Goal: Obtain resource: Obtain resource

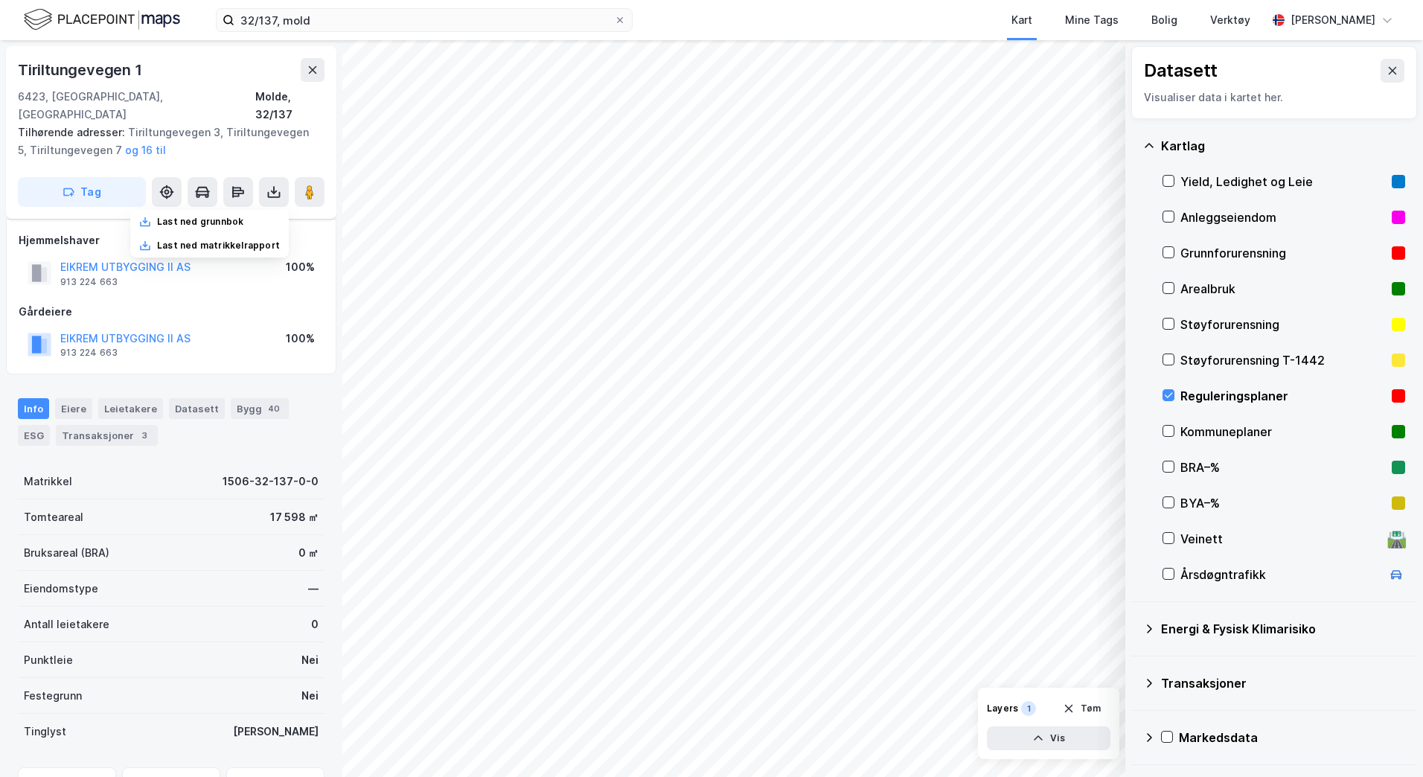
scroll to position [147, 0]
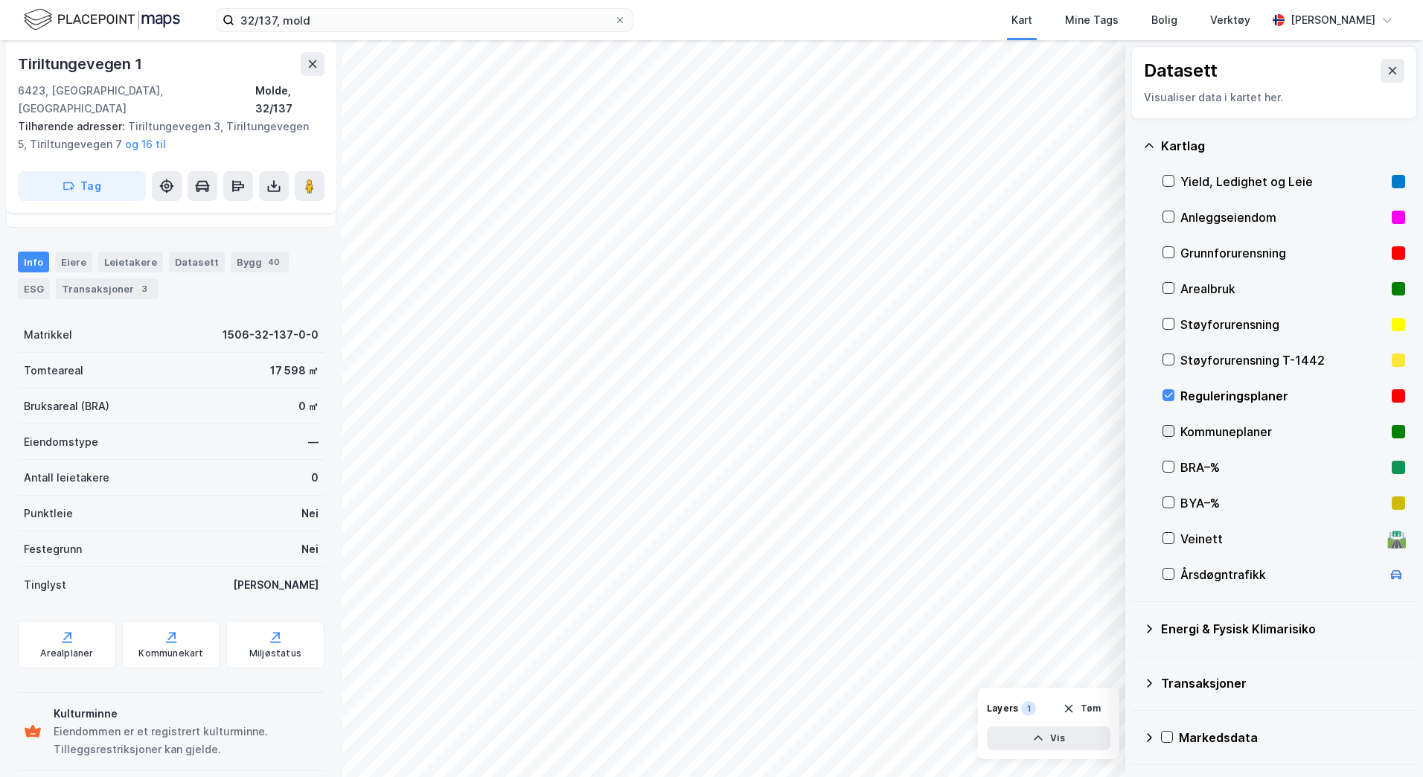
click at [1168, 433] on icon at bounding box center [1168, 431] width 8 height 5
click at [153, 647] on div "Kommunekart" at bounding box center [170, 653] width 65 height 12
click at [1386, 66] on icon at bounding box center [1392, 71] width 12 height 12
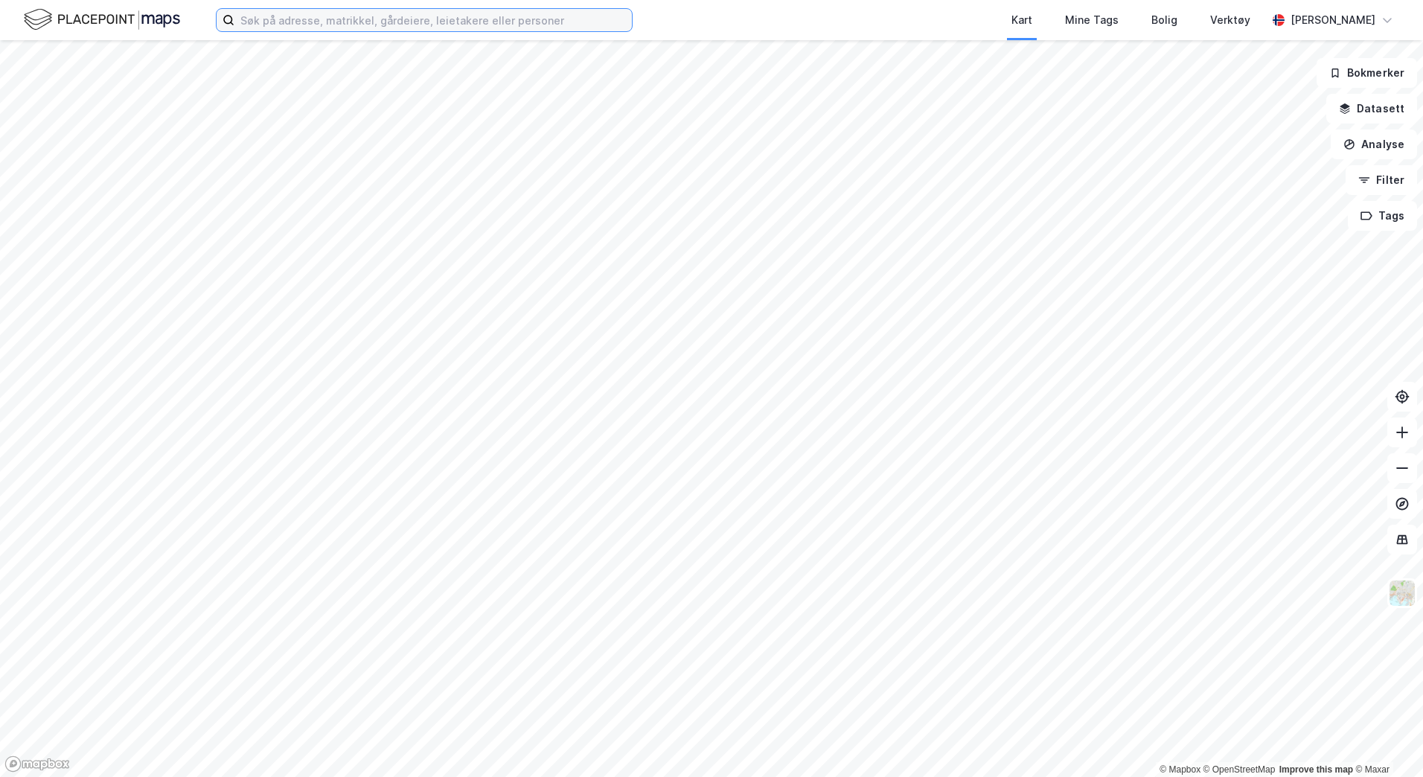
click at [260, 25] on input at bounding box center [432, 20] width 397 height 22
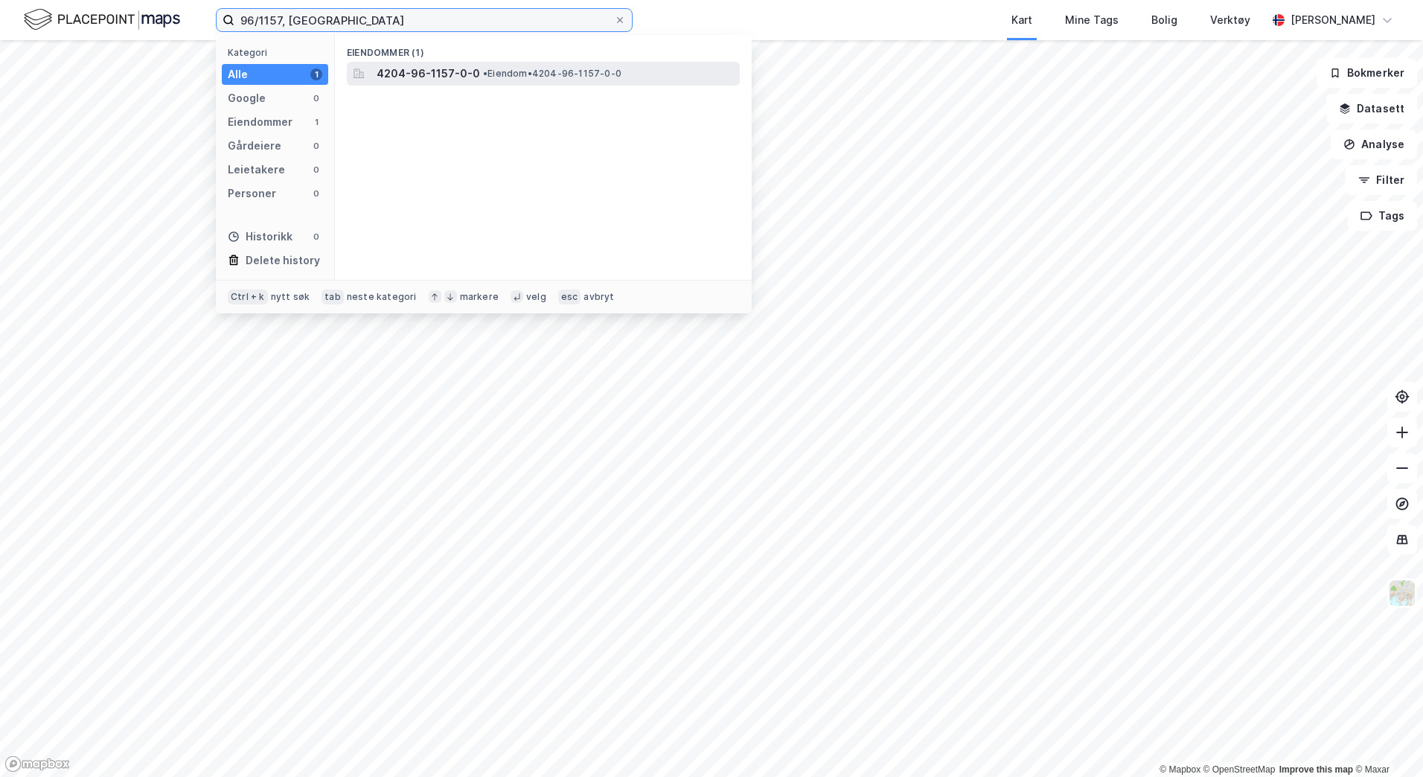
type input "96/1157, kristiansand"
click at [445, 71] on span "4204-96-1157-0-0" at bounding box center [427, 74] width 103 height 18
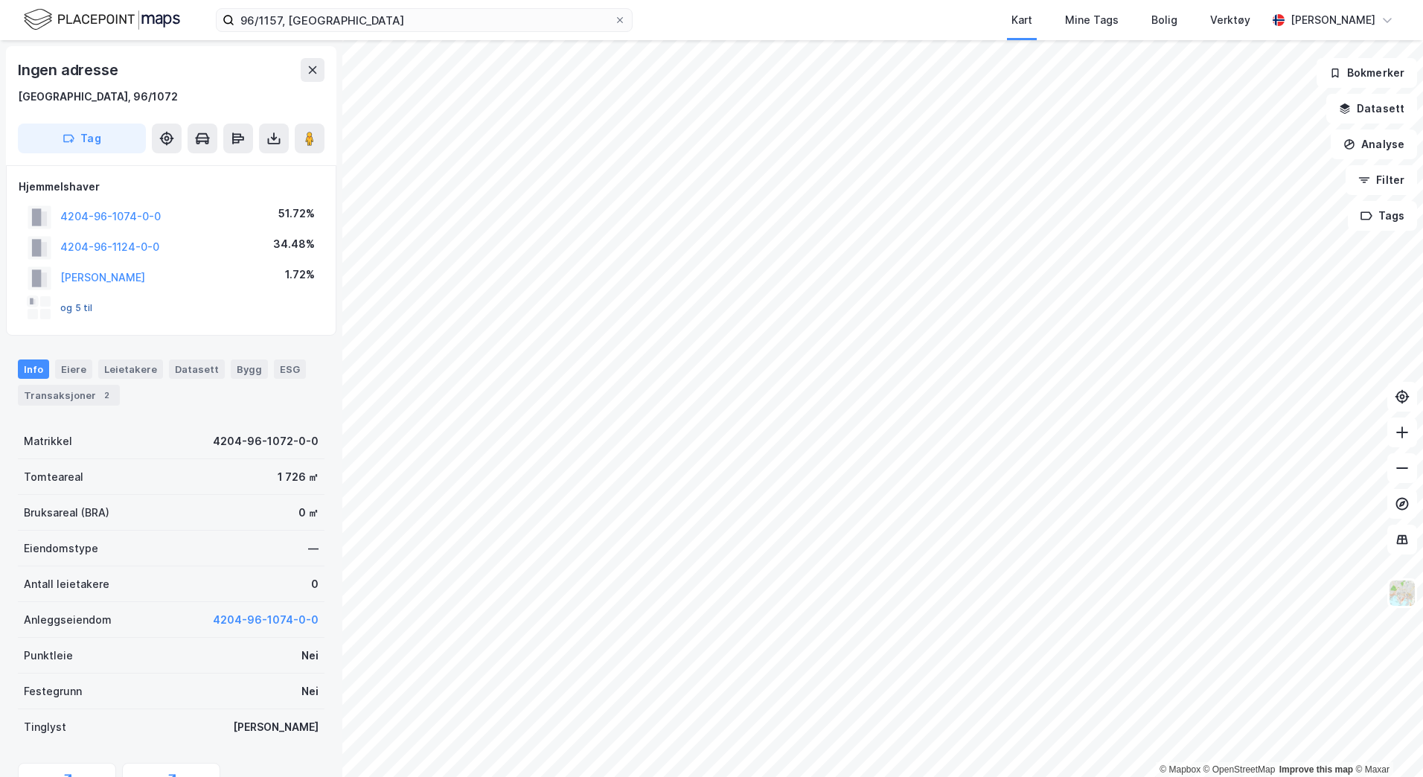
click at [0, 0] on button "og 5 til" at bounding box center [0, 0] width 0 height 0
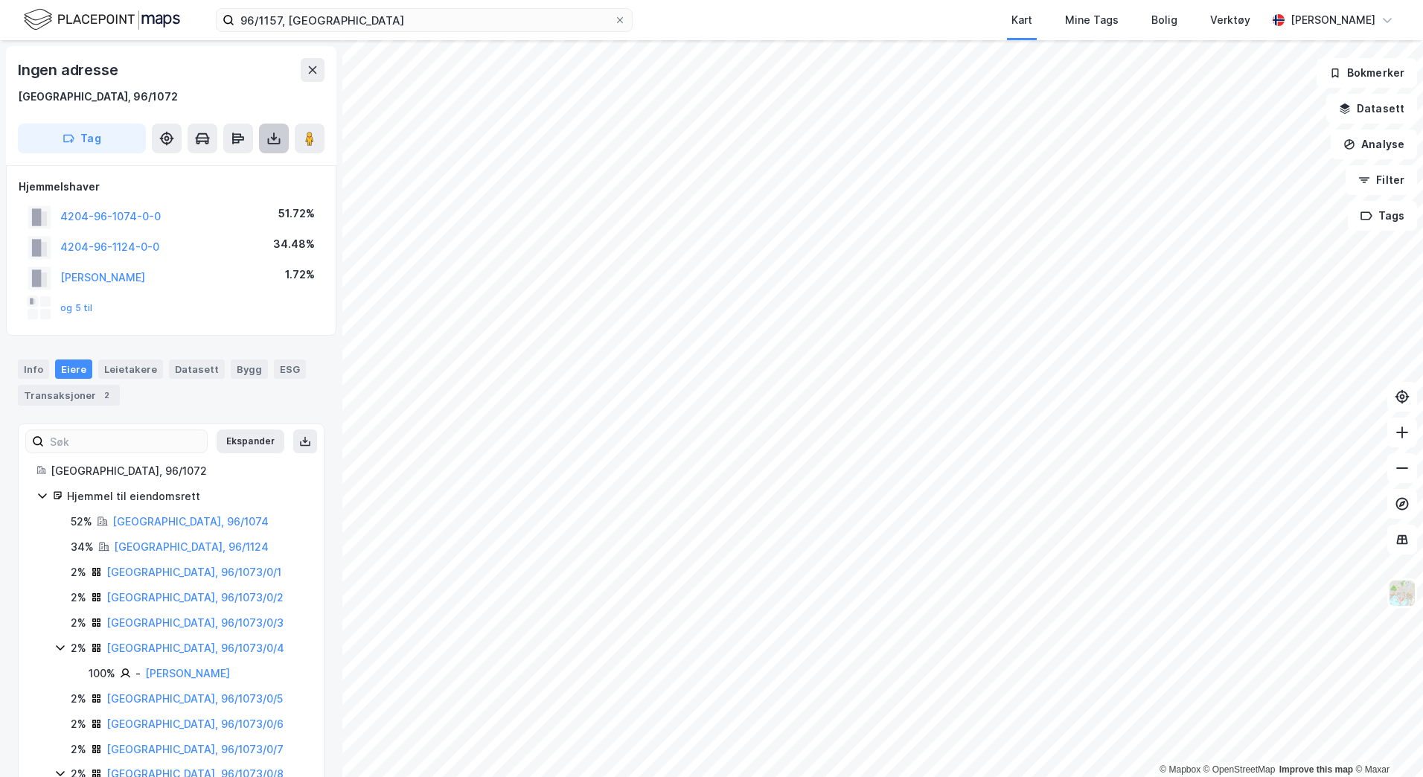
click at [275, 142] on icon at bounding box center [273, 138] width 15 height 15
click at [228, 170] on div "Last ned grunnbok" at bounding box center [200, 168] width 86 height 12
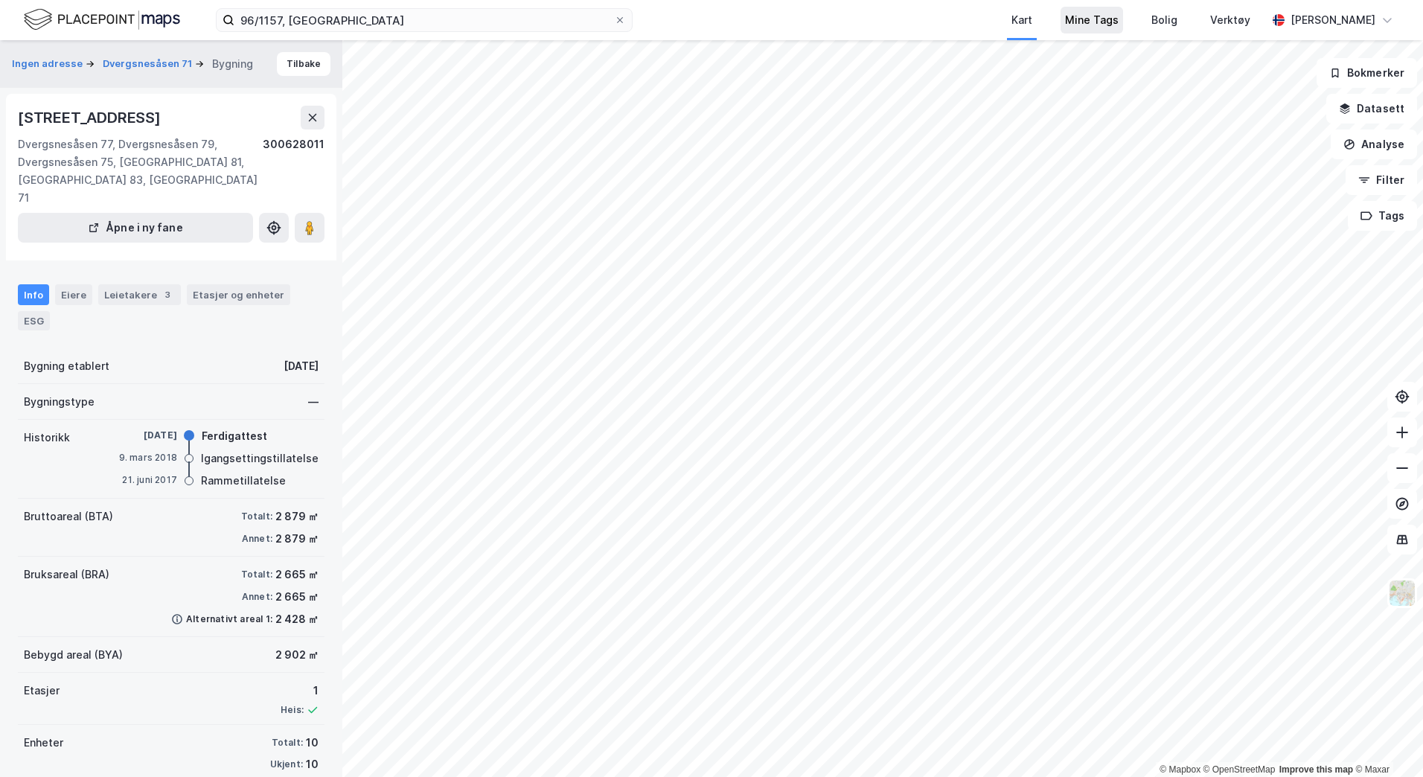
scroll to position [1, 0]
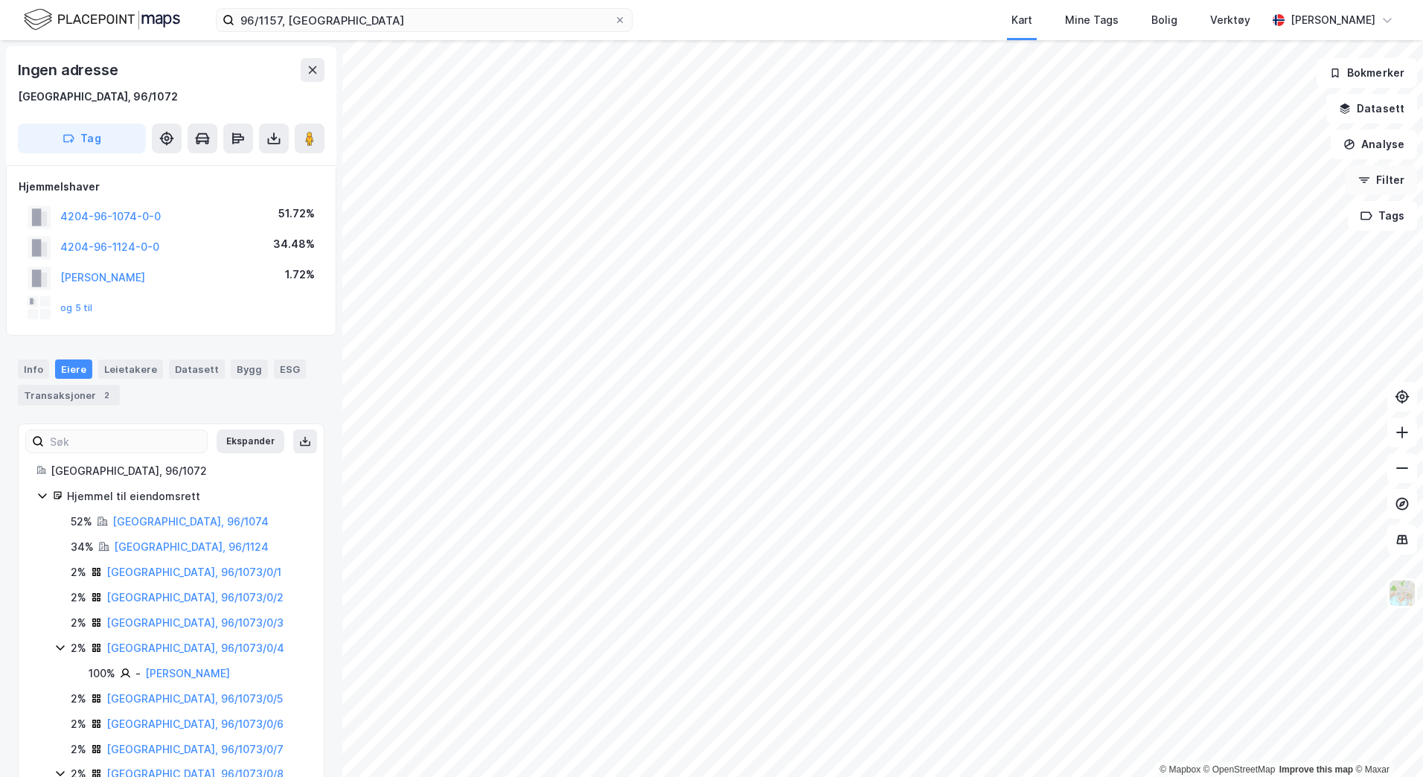
scroll to position [1, 0]
click at [1379, 109] on button "Datasett" at bounding box center [1371, 109] width 91 height 30
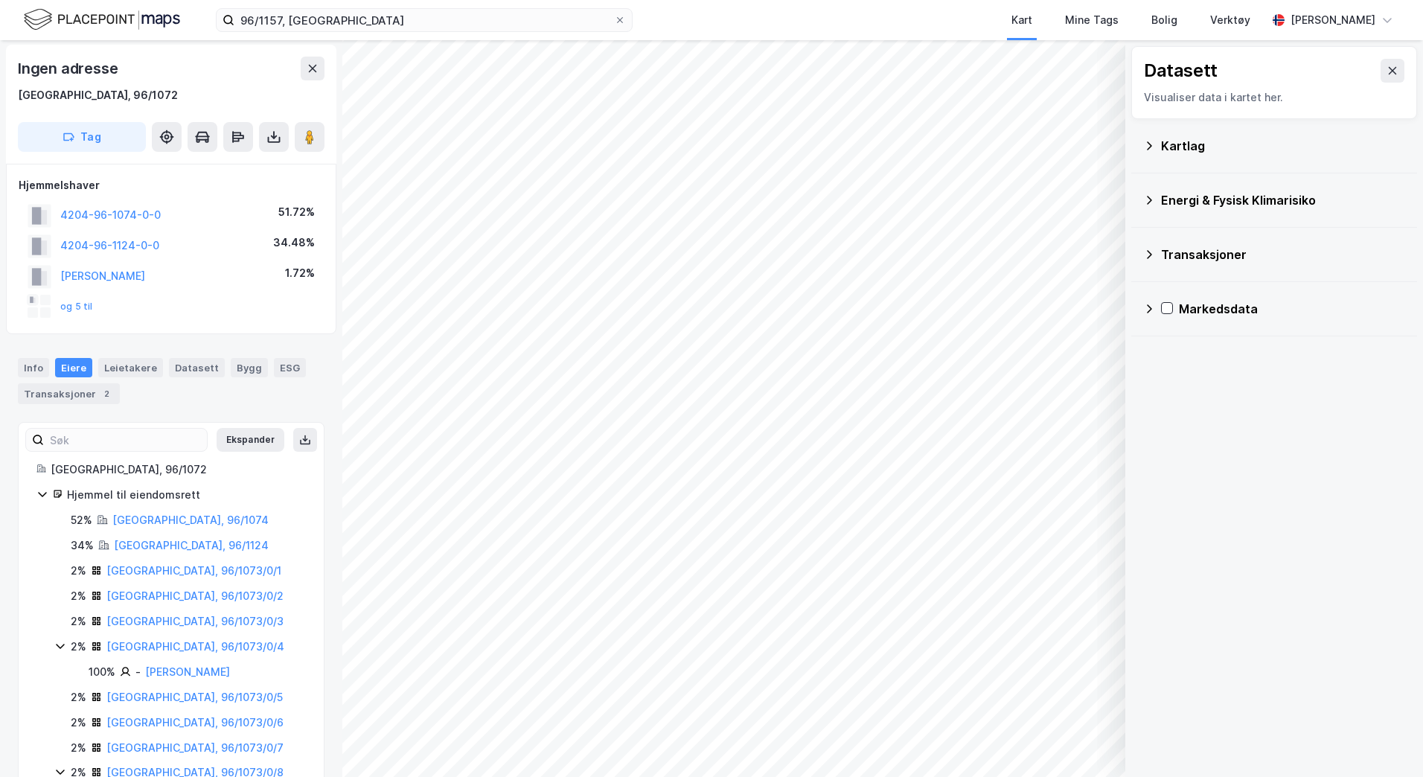
click at [1150, 148] on icon at bounding box center [1149, 146] width 12 height 12
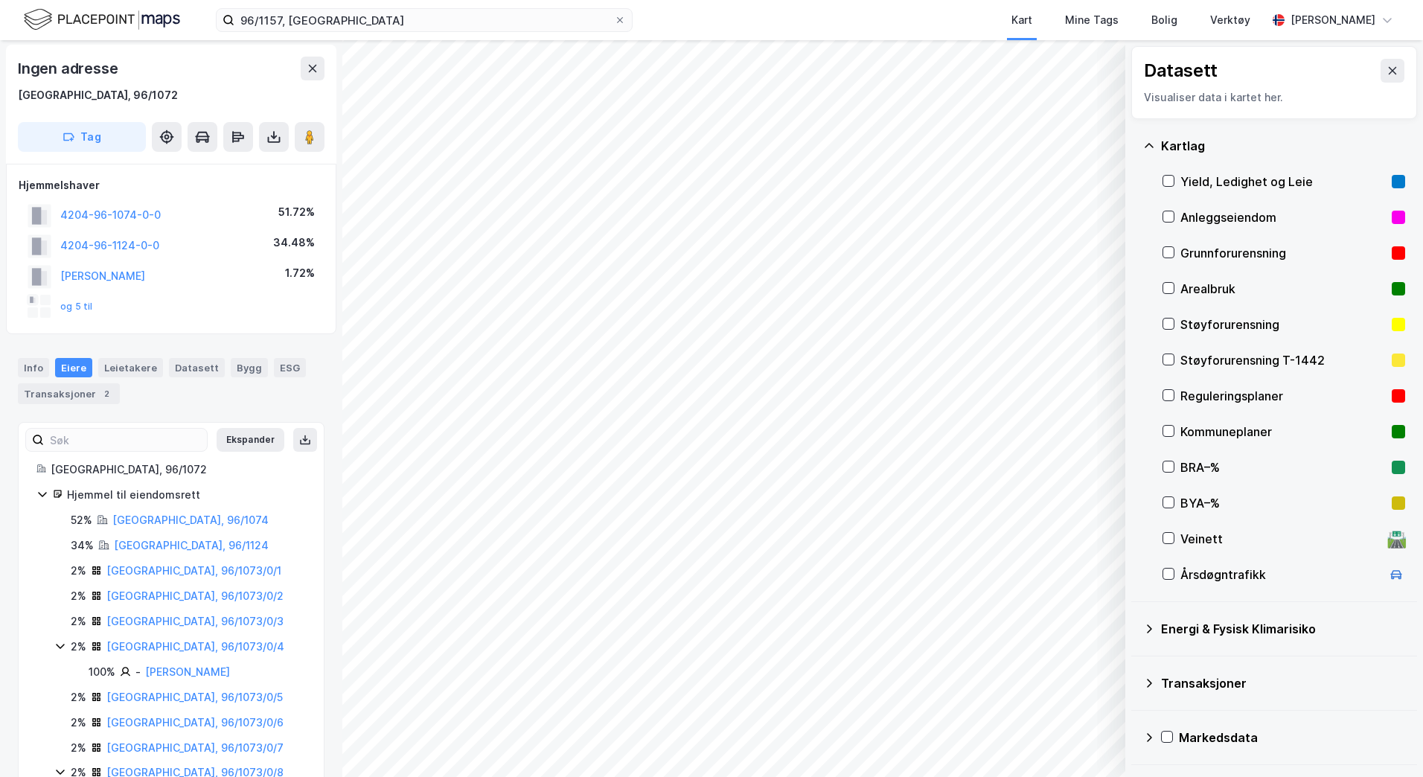
click at [1179, 393] on div "Reguleringsplaner" at bounding box center [1283, 396] width 243 height 36
click at [275, 135] on icon at bounding box center [273, 136] width 15 height 15
click at [243, 161] on div "Last ned grunnbok" at bounding box center [200, 167] width 86 height 12
